Goal: Task Accomplishment & Management: Manage account settings

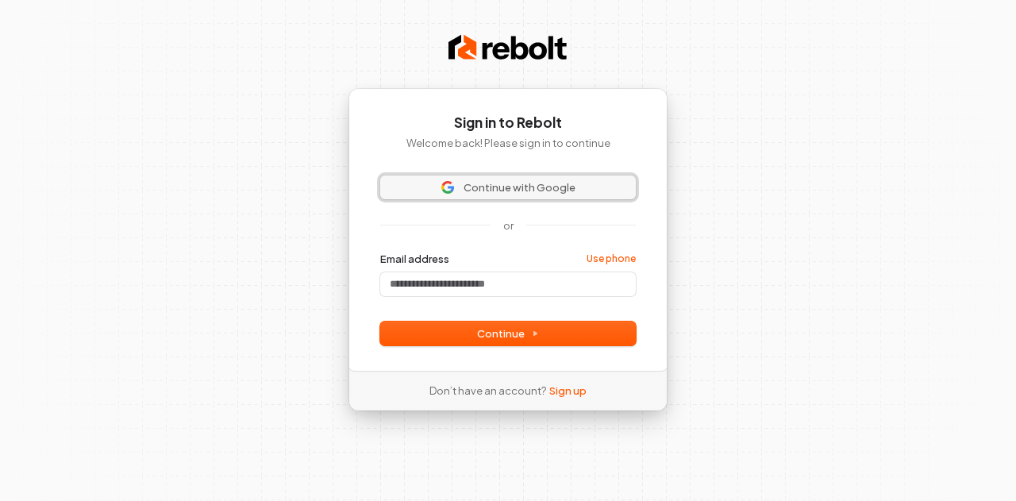
click at [532, 185] on span "Continue with Google" at bounding box center [519, 187] width 112 height 14
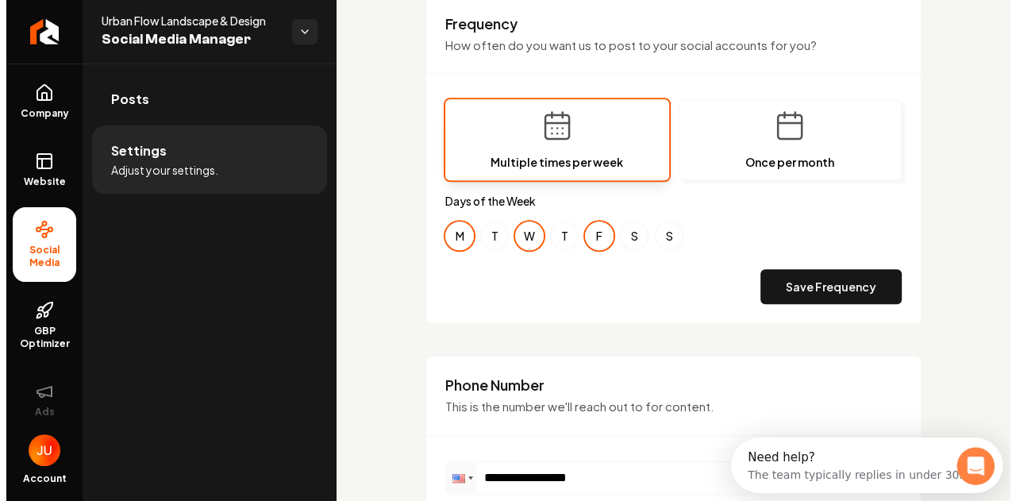
scroll to position [714, 0]
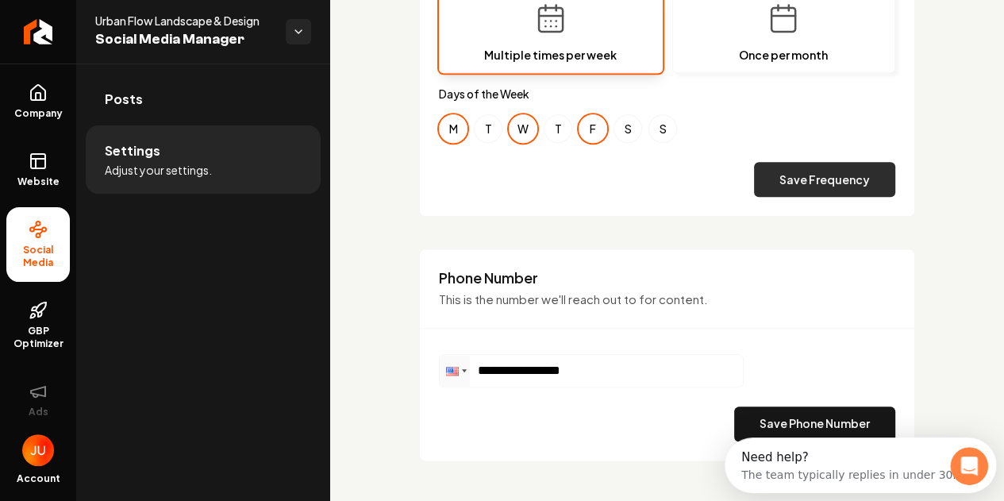
click at [786, 181] on button "Save Frequency" at bounding box center [824, 179] width 141 height 35
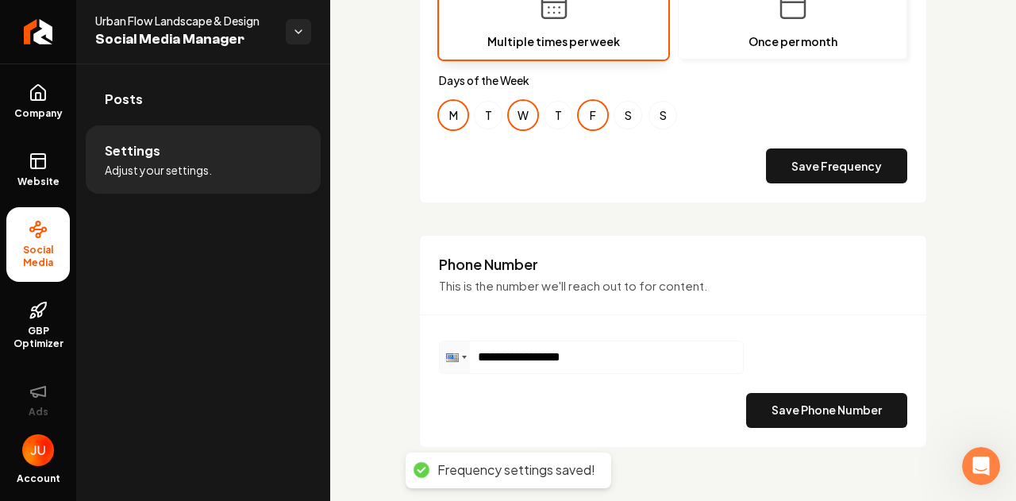
scroll to position [732, 0]
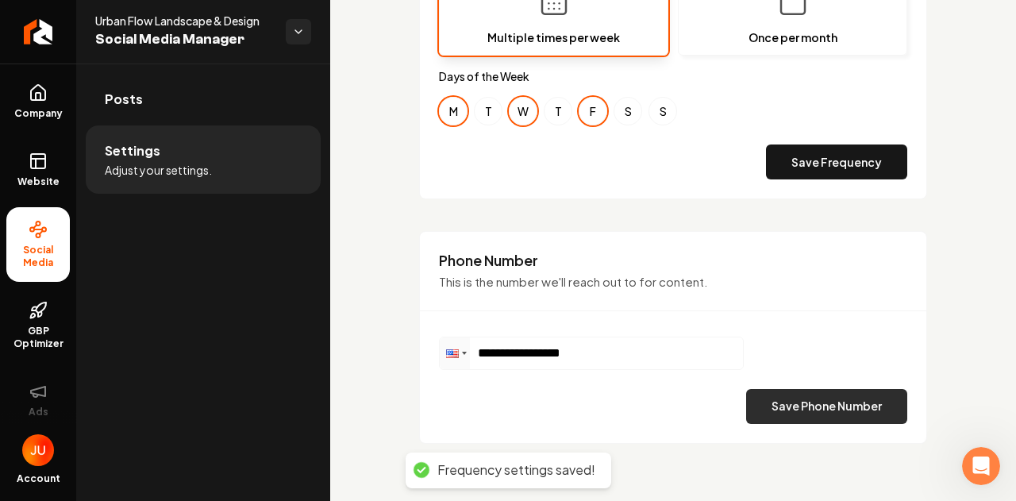
click at [799, 397] on button "Save Phone Number" at bounding box center [826, 406] width 161 height 35
